Goal: Find specific page/section: Find specific page/section

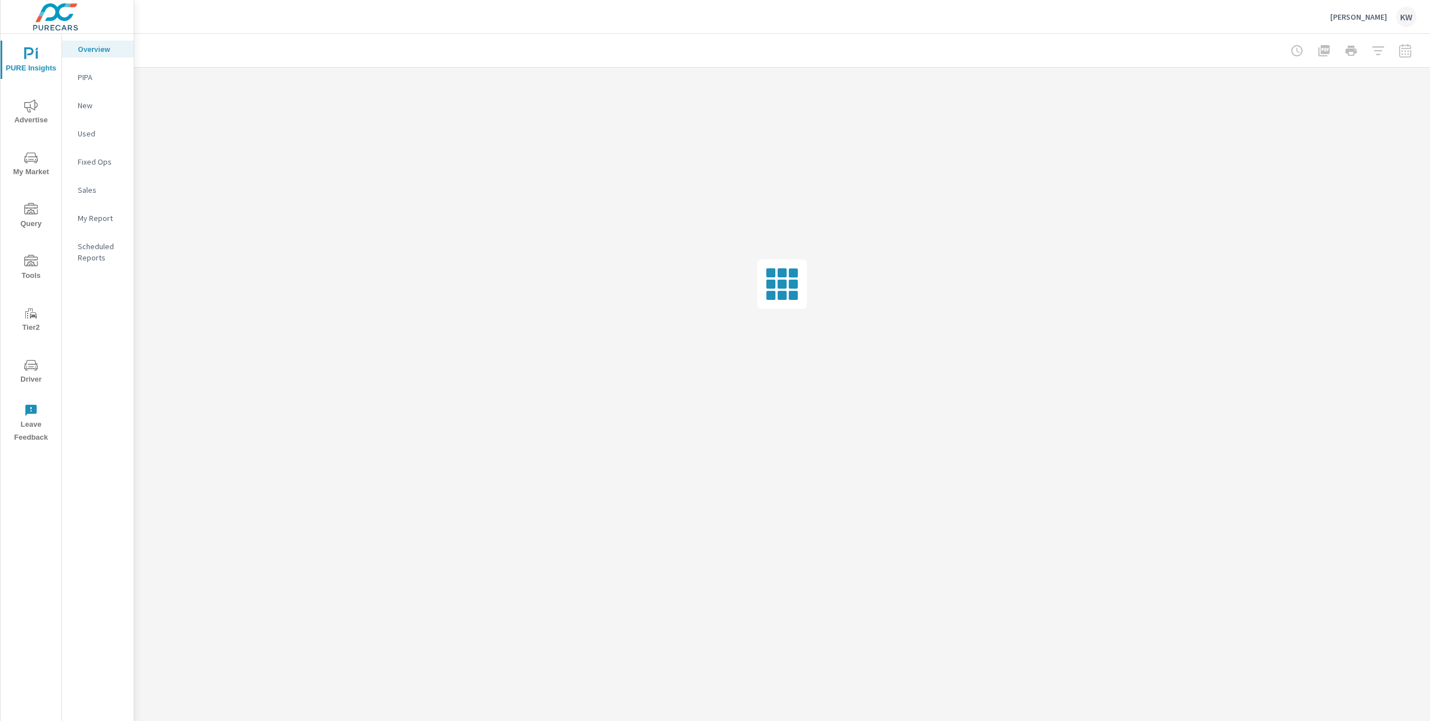
click at [31, 375] on span "Driver" at bounding box center [31, 373] width 54 height 28
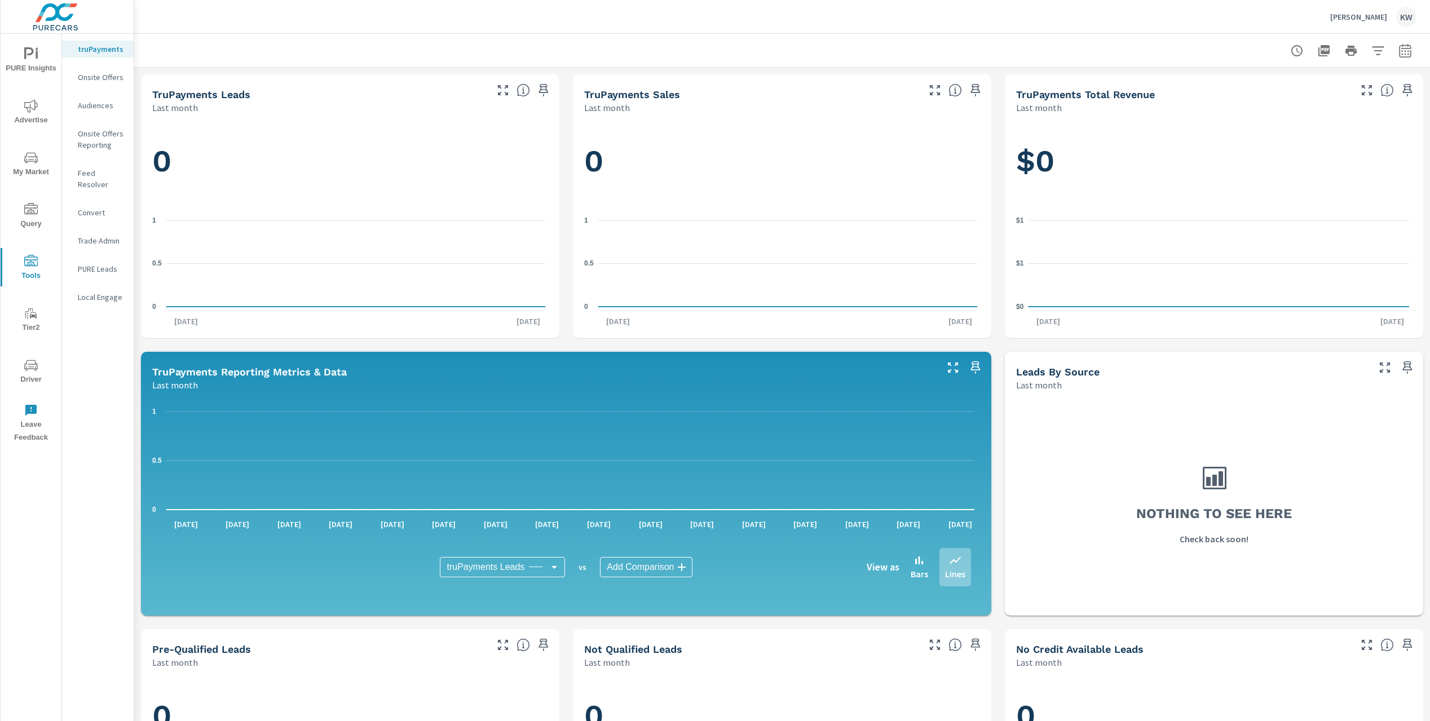
click at [95, 173] on p "Feed Resolver" at bounding box center [101, 178] width 47 height 23
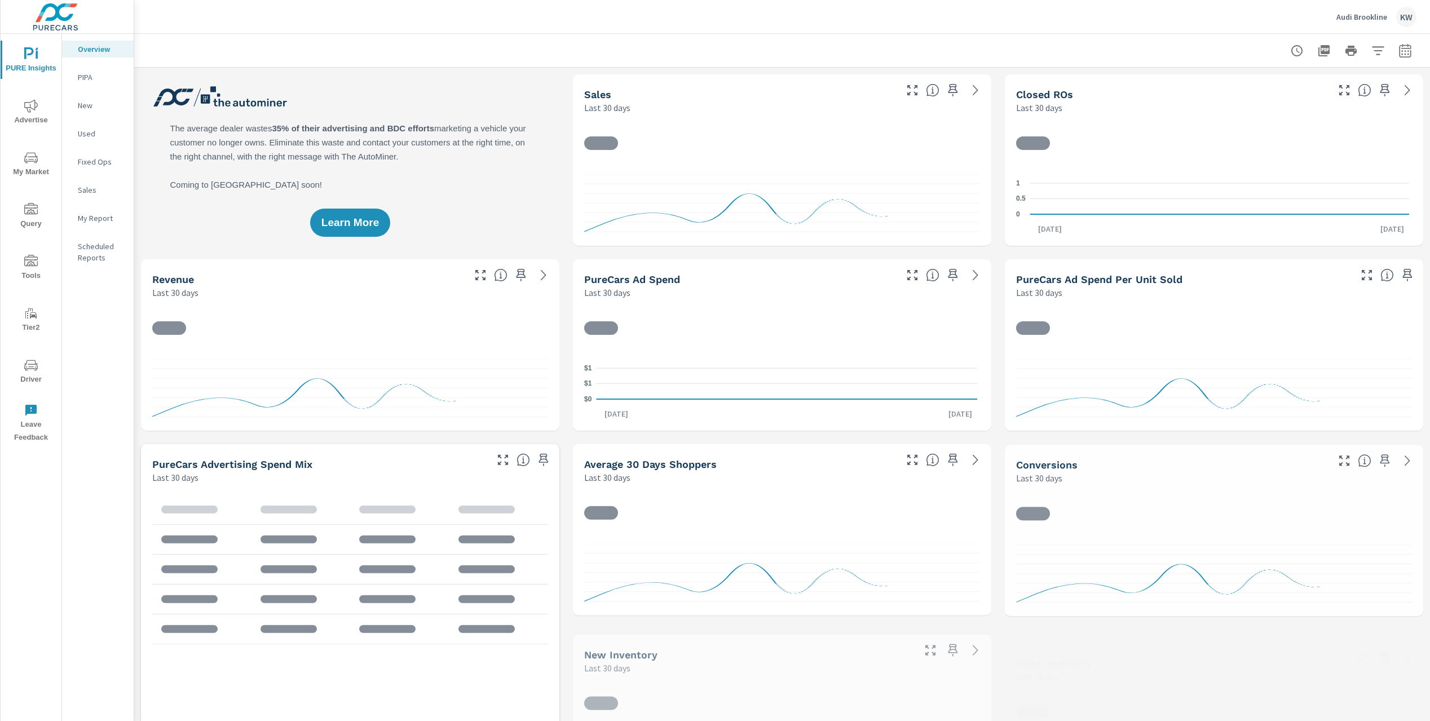
click at [33, 368] on icon "nav menu" at bounding box center [31, 366] width 14 height 14
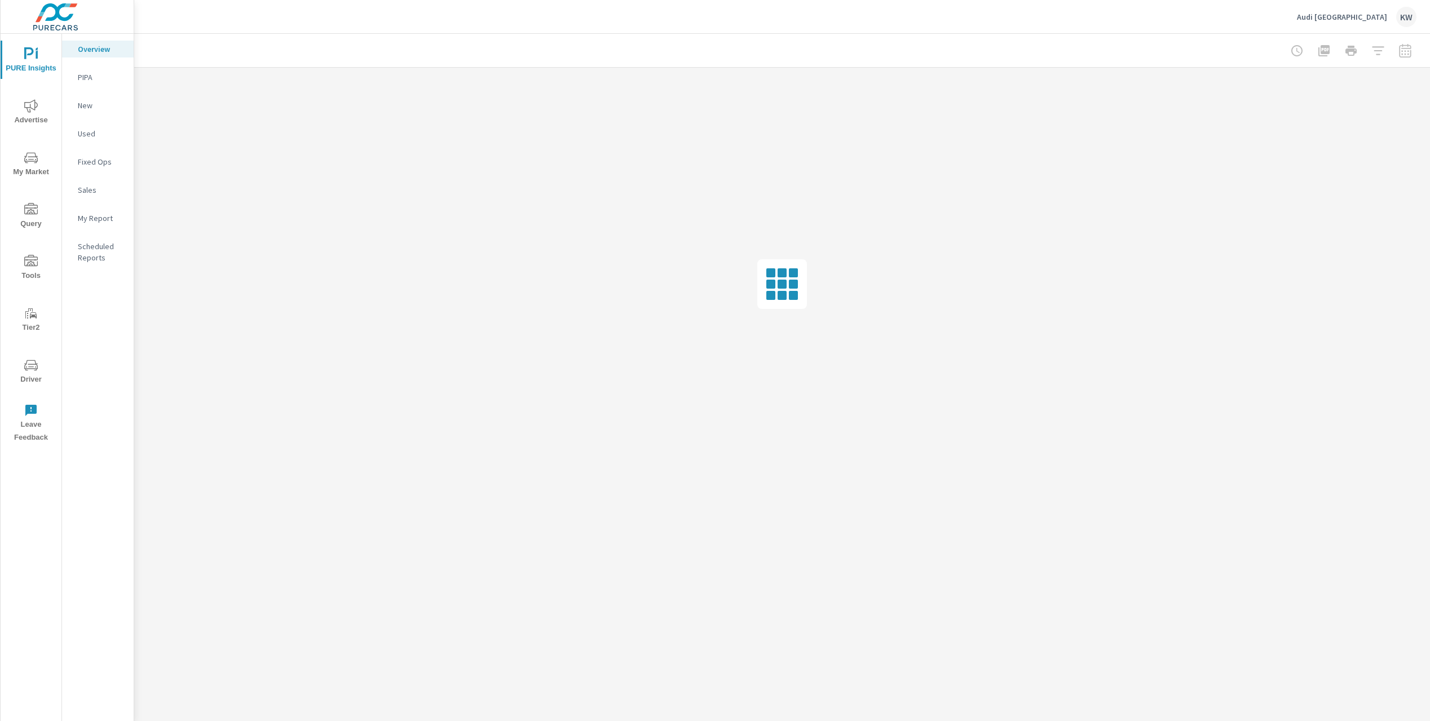
click at [28, 376] on span "Driver" at bounding box center [31, 373] width 54 height 28
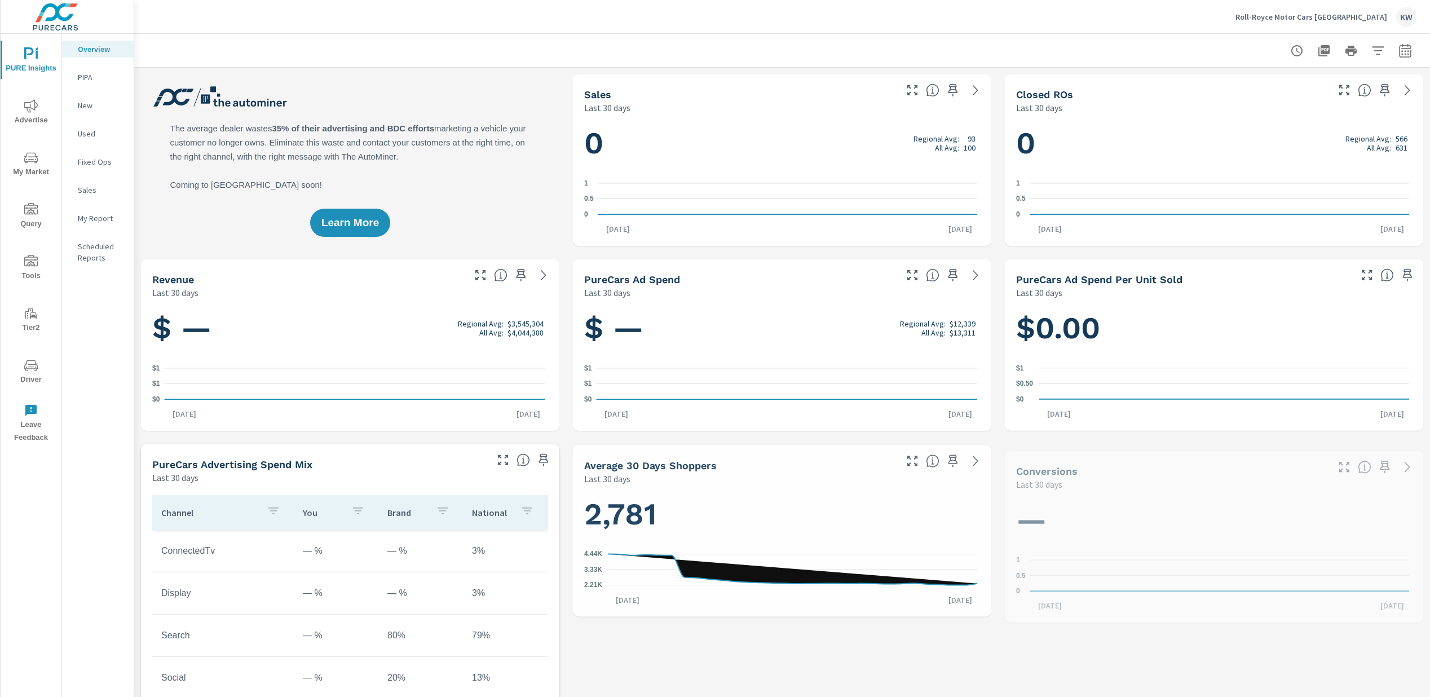
click at [31, 369] on icon "nav menu" at bounding box center [31, 366] width 14 height 14
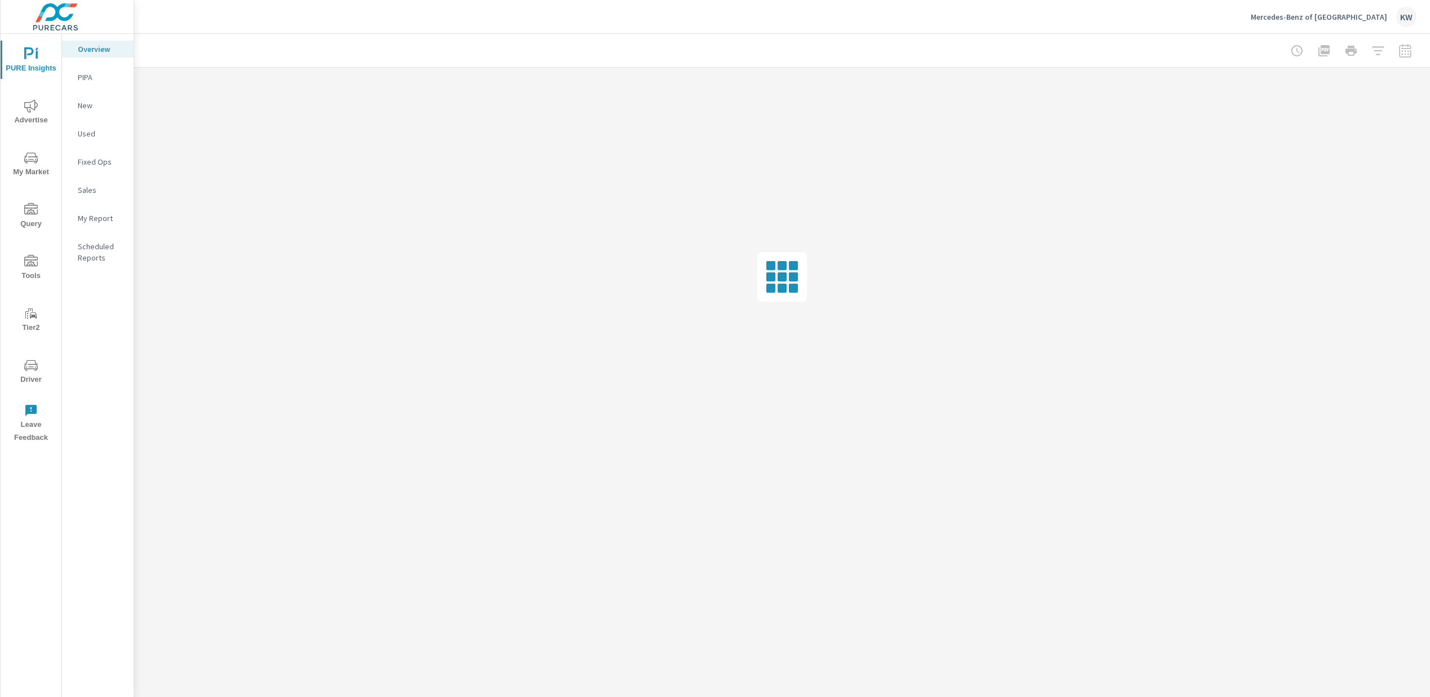
click at [30, 377] on span "Driver" at bounding box center [31, 373] width 54 height 28
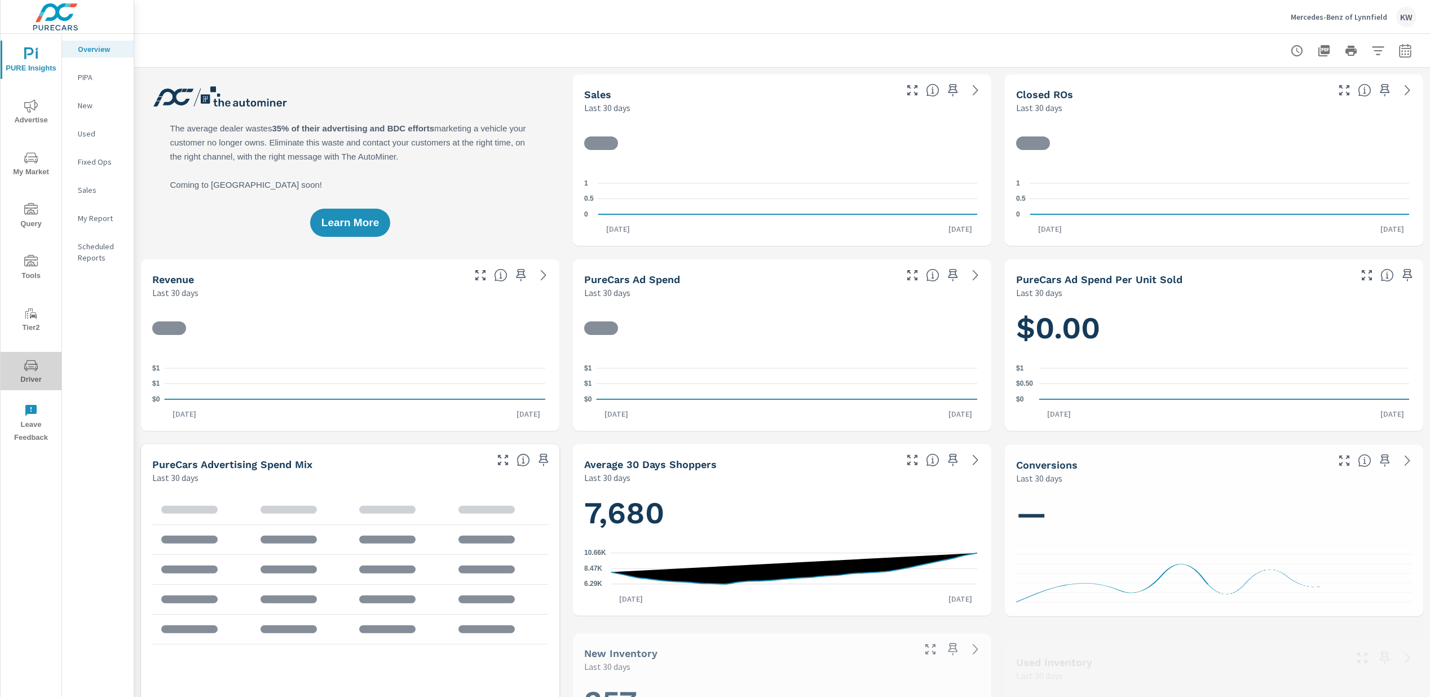
click at [29, 373] on span "Driver" at bounding box center [31, 373] width 54 height 28
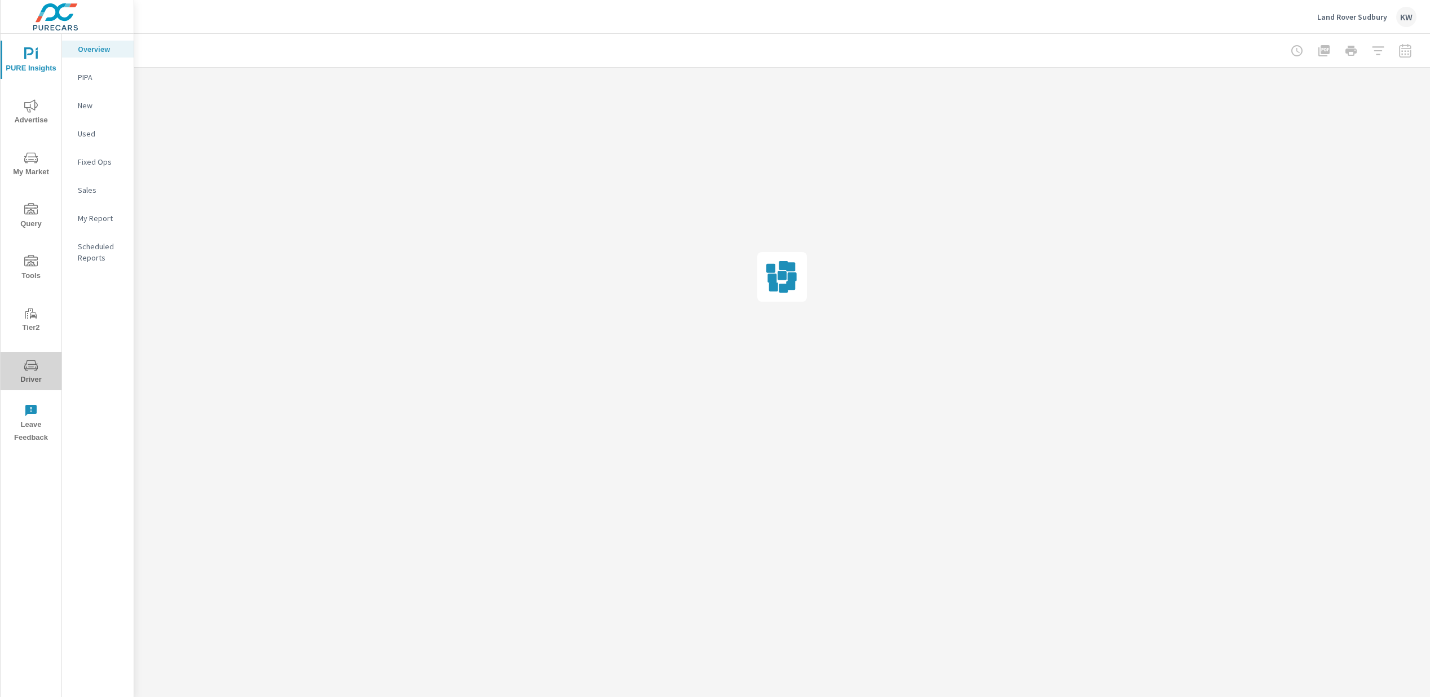
click at [34, 373] on span "Driver" at bounding box center [31, 373] width 54 height 28
click at [30, 375] on span "Driver" at bounding box center [31, 373] width 54 height 28
